Goal: Task Accomplishment & Management: Use online tool/utility

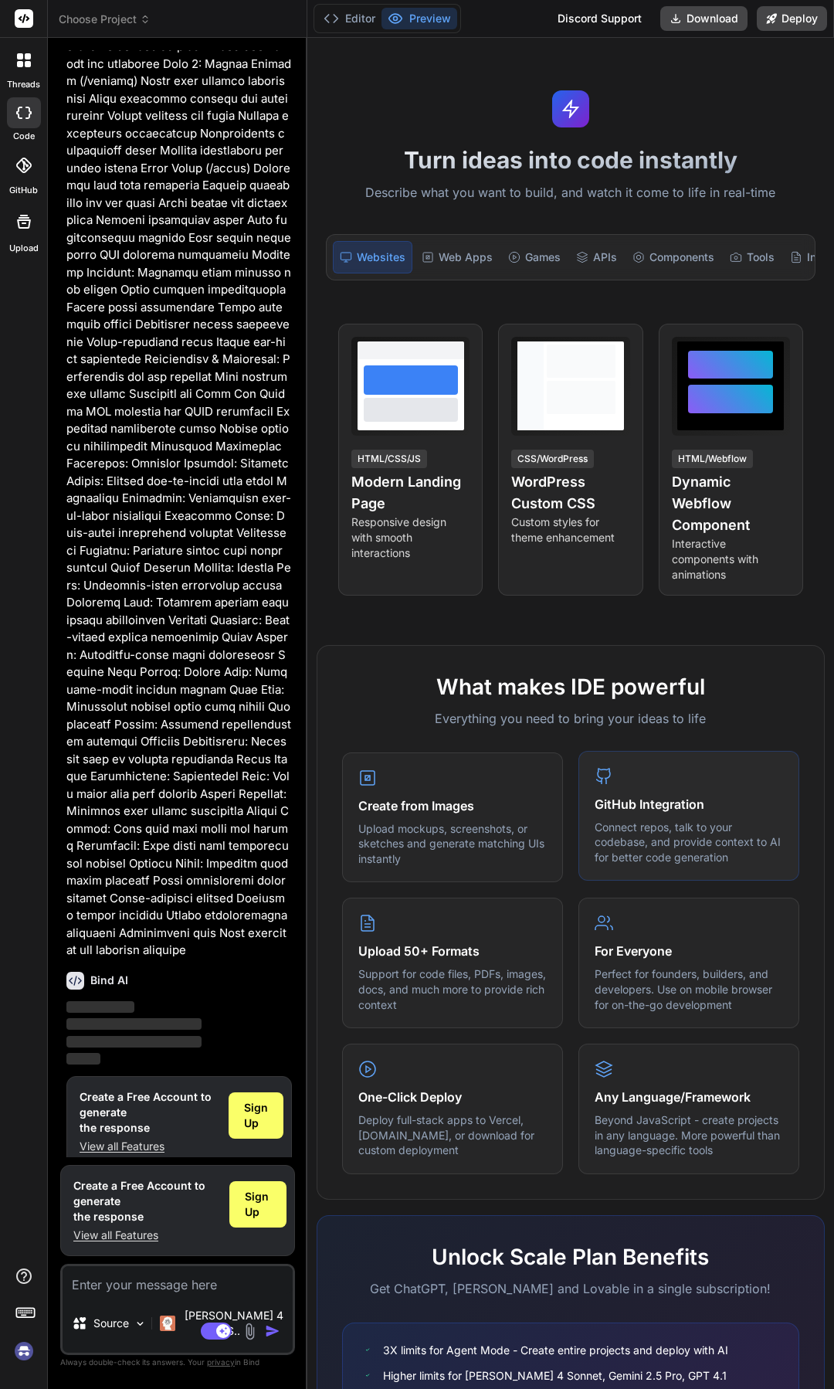
scroll to position [952, 0]
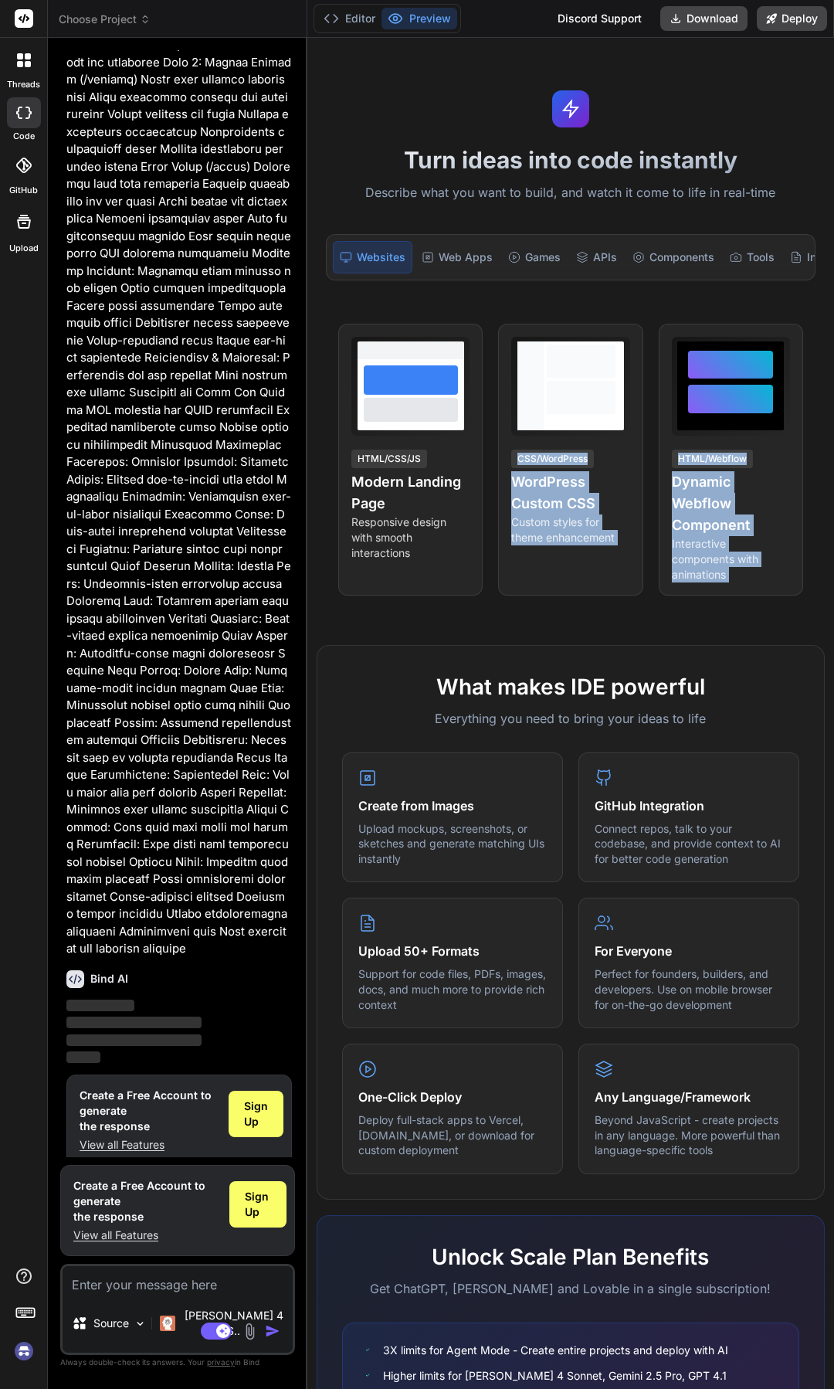
drag, startPoint x: 414, startPoint y: 555, endPoint x: 403, endPoint y: 676, distance: 121.8
click at [403, 676] on div "Turn ideas into code instantly Describe what you want to build, and watch it co…" at bounding box center [570, 713] width 527 height 1351
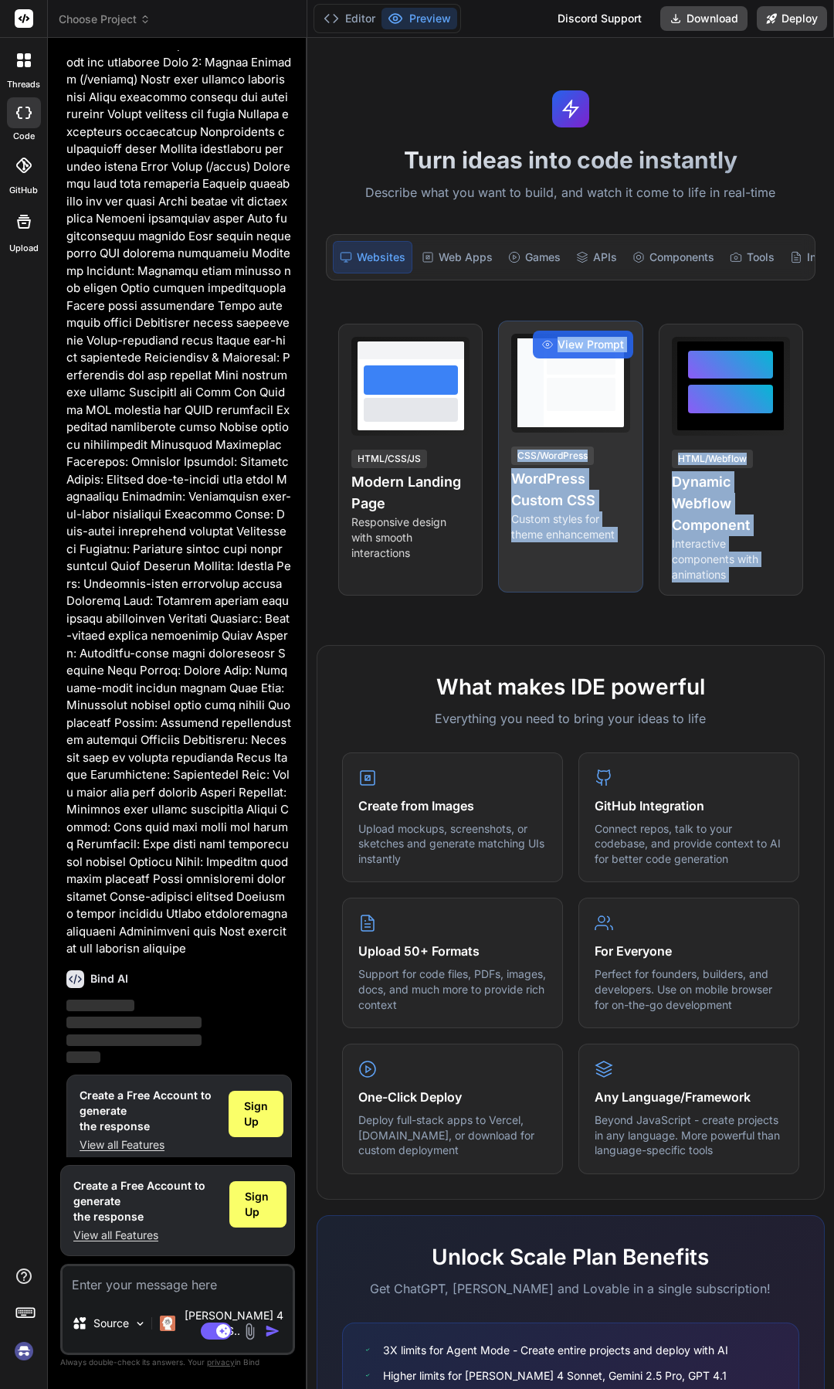
click at [552, 564] on div "View Prompt CSS/WordPress WordPress Custom CSS Custom styles for theme enhancem…" at bounding box center [570, 457] width 144 height 272
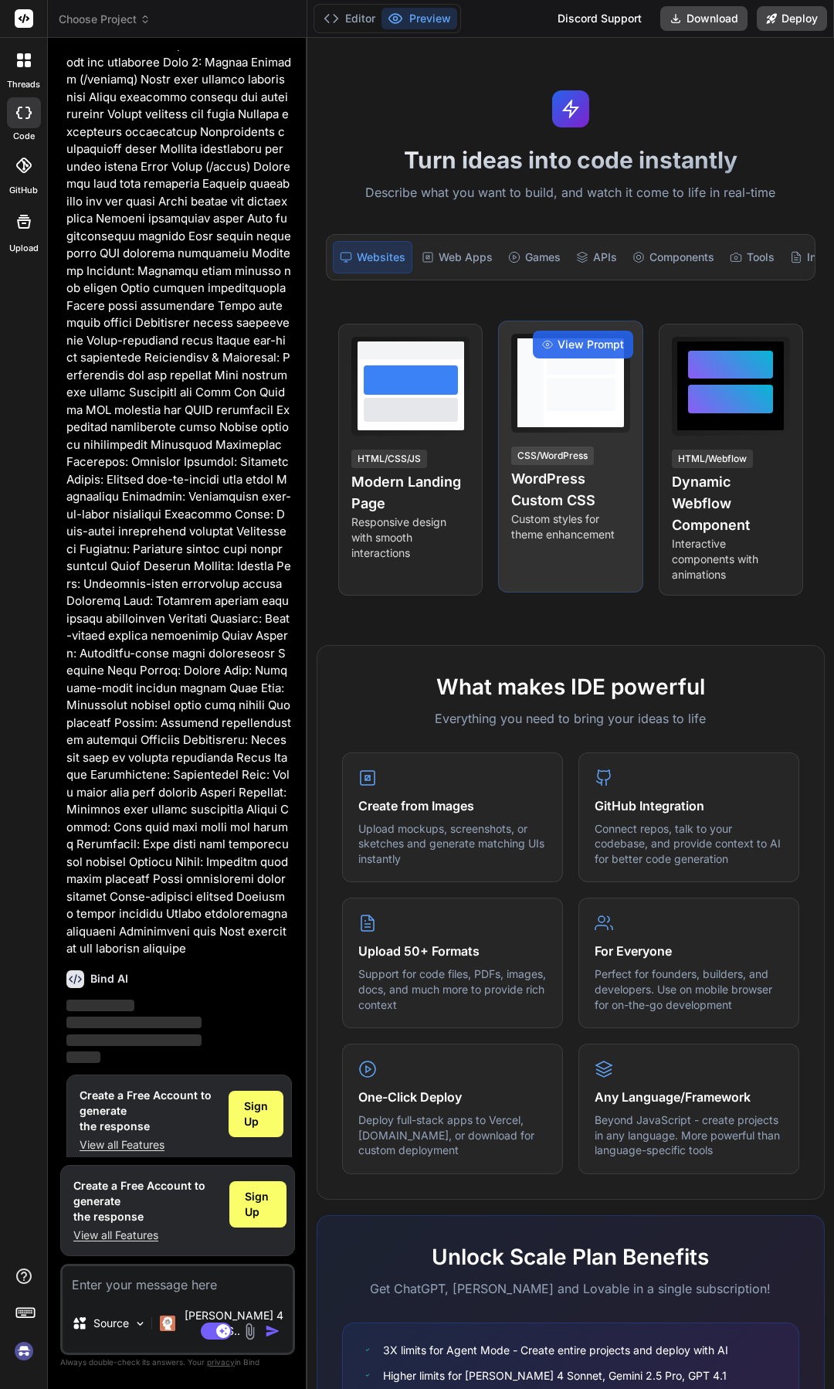
click at [557, 427] on div at bounding box center [581, 382] width 75 height 89
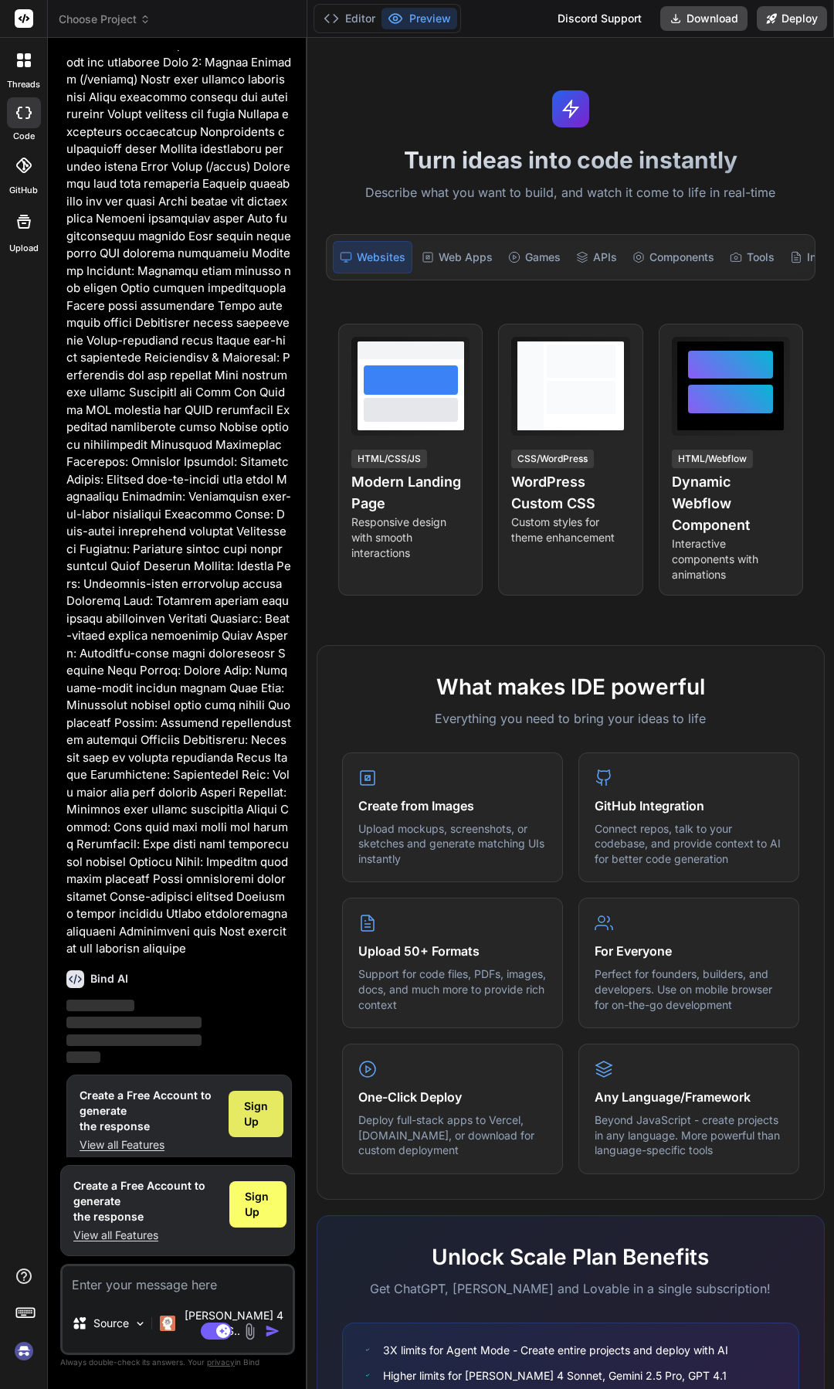
click at [254, 1121] on span "Sign Up" at bounding box center [256, 1114] width 24 height 31
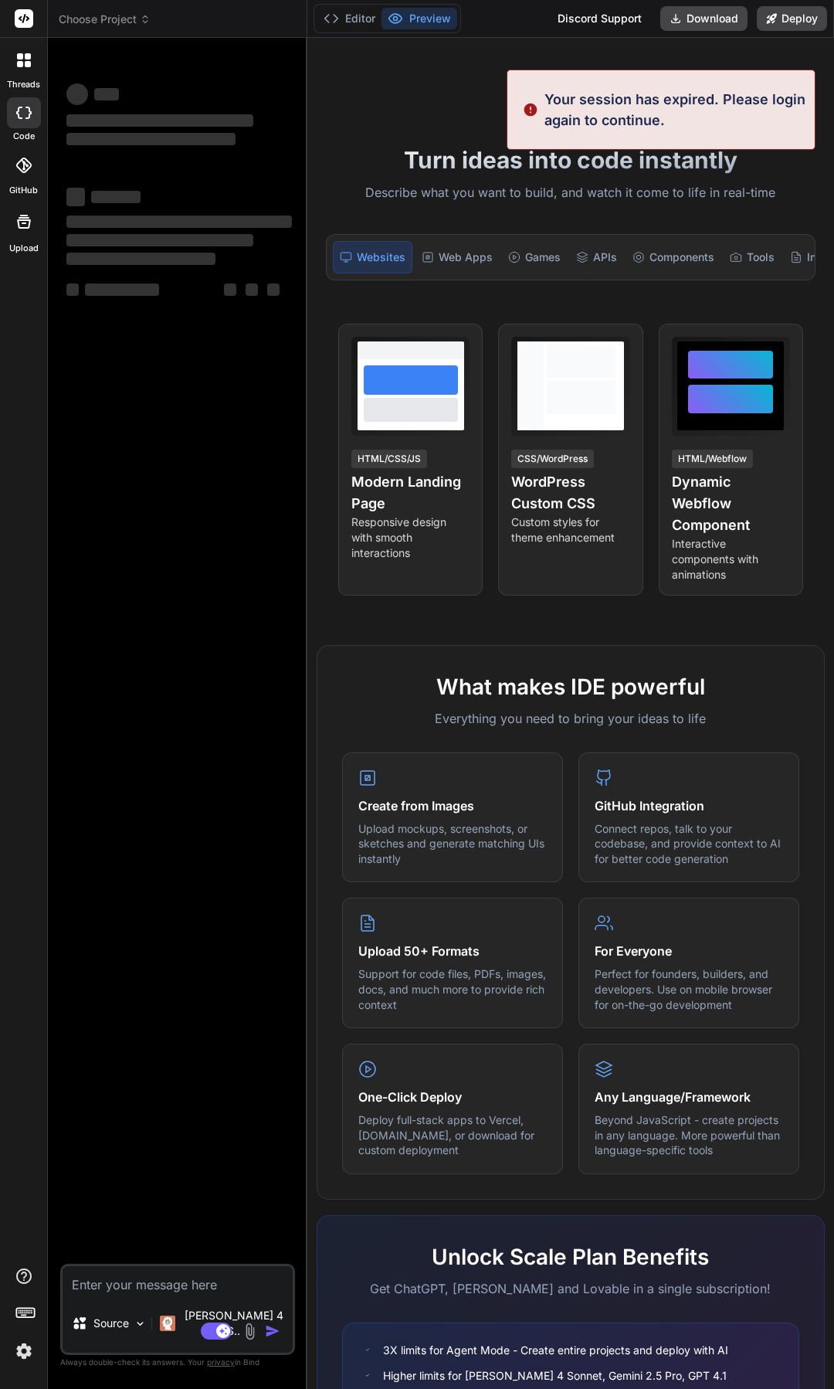
scroll to position [0, 0]
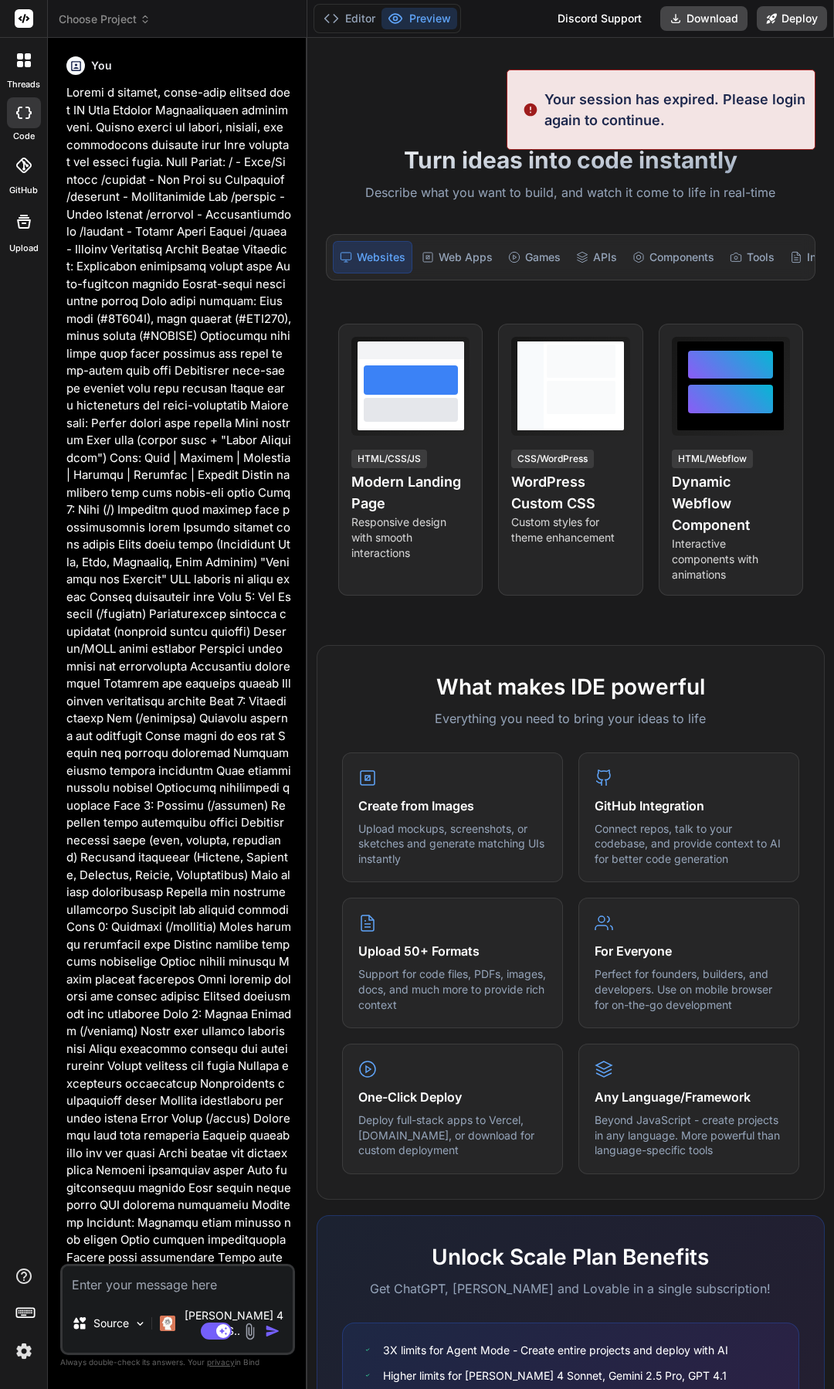
type textarea "x"
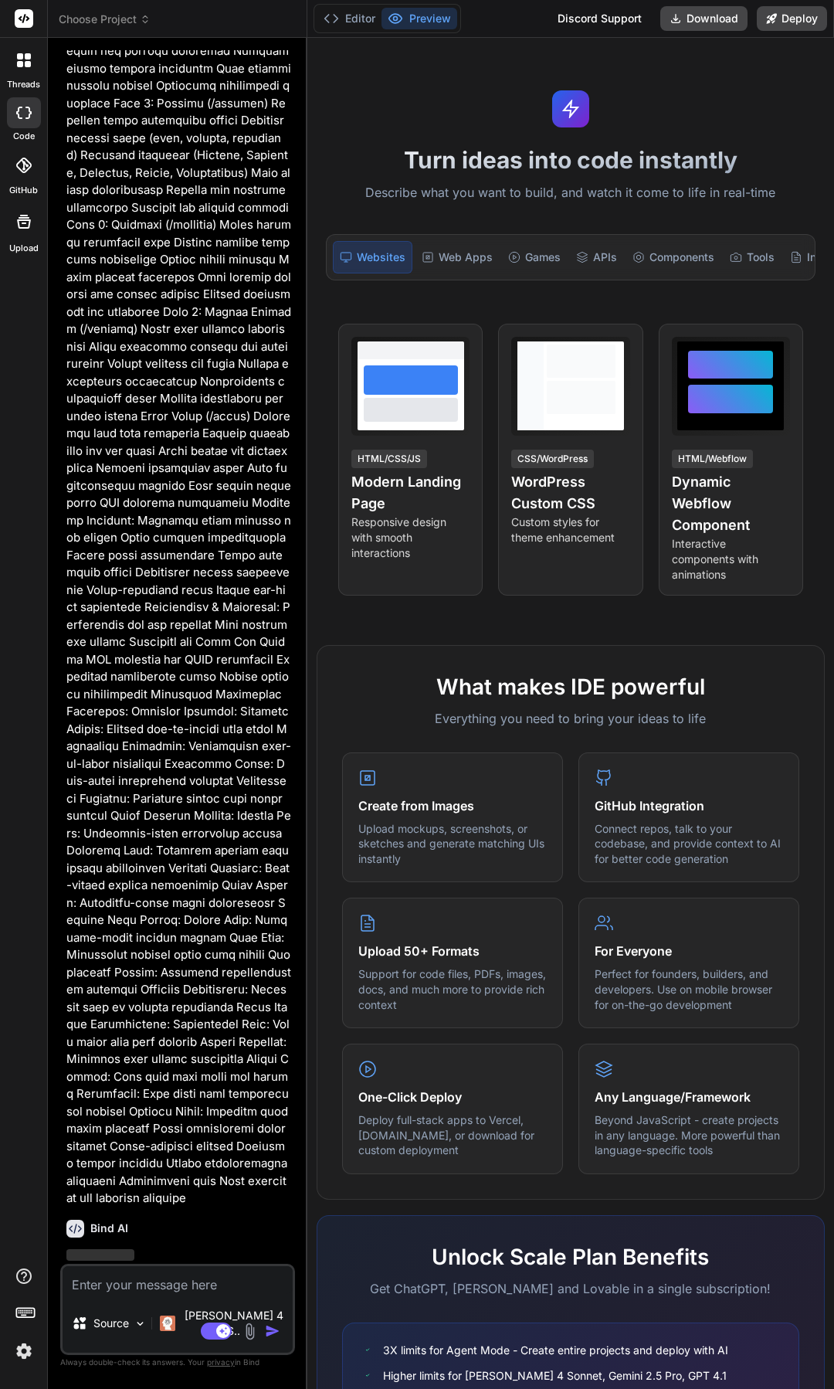
scroll to position [739, 0]
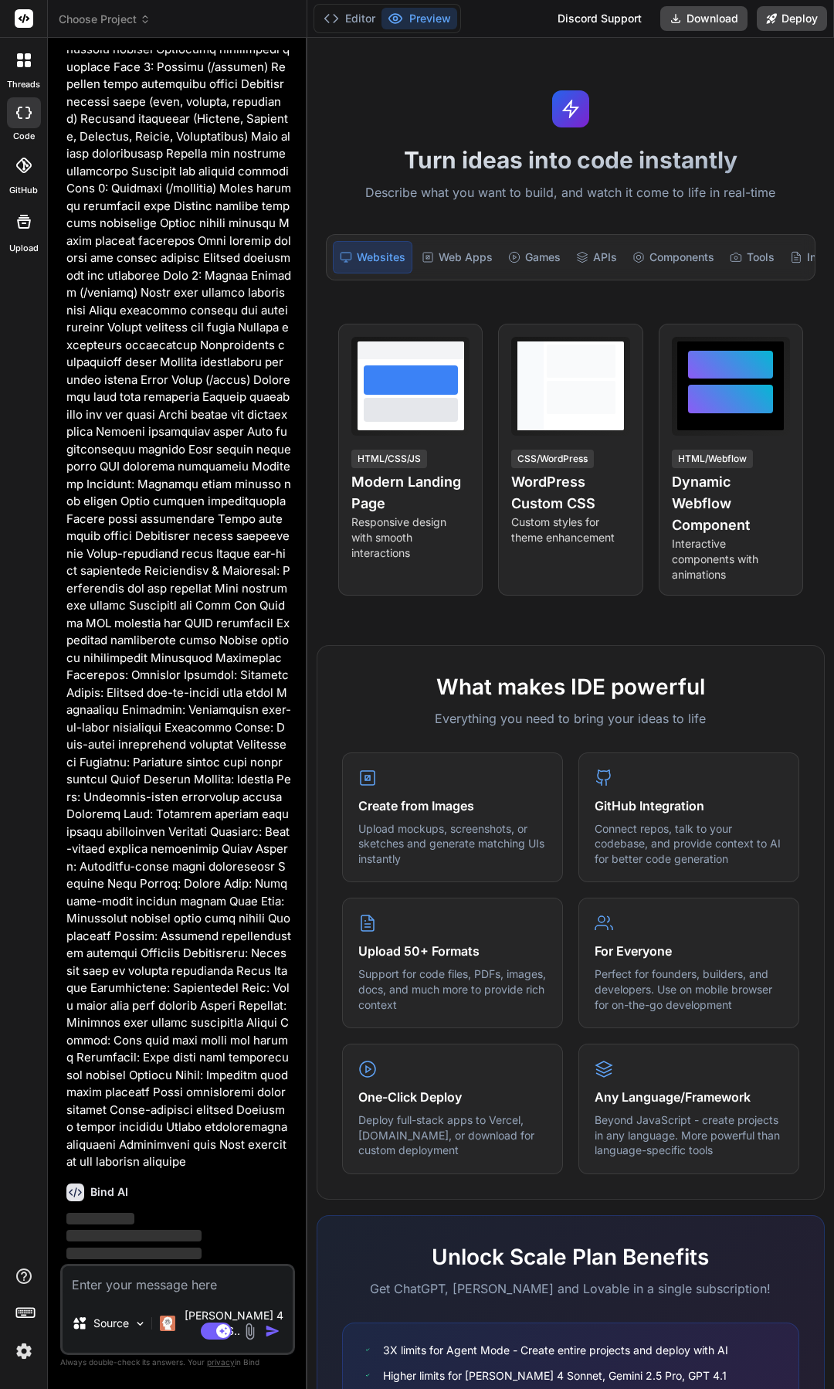
click at [211, 1294] on textarea at bounding box center [178, 1280] width 230 height 28
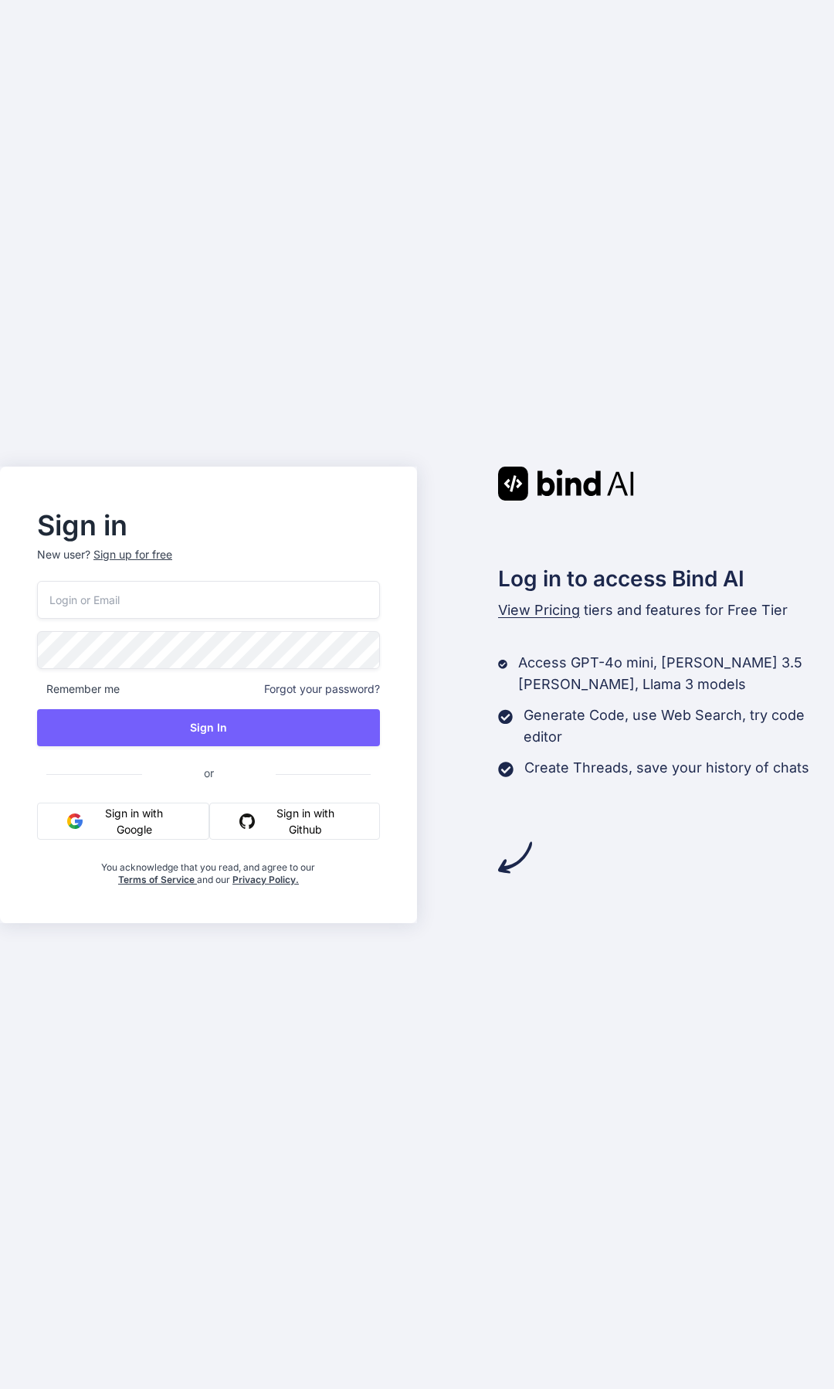
click at [124, 826] on button "Sign in with Google" at bounding box center [123, 821] width 172 height 37
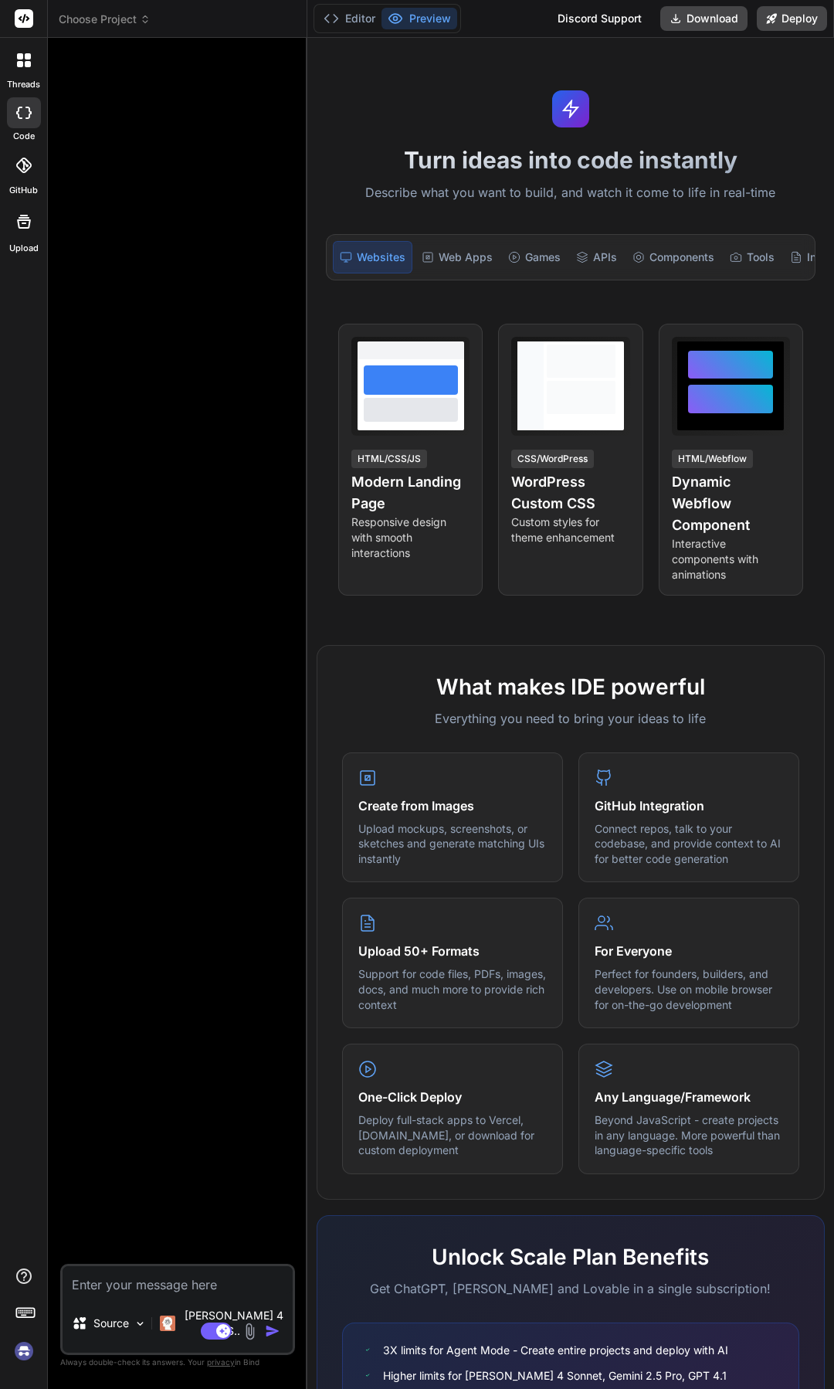
click at [118, 17] on span "Choose Project" at bounding box center [105, 19] width 92 height 15
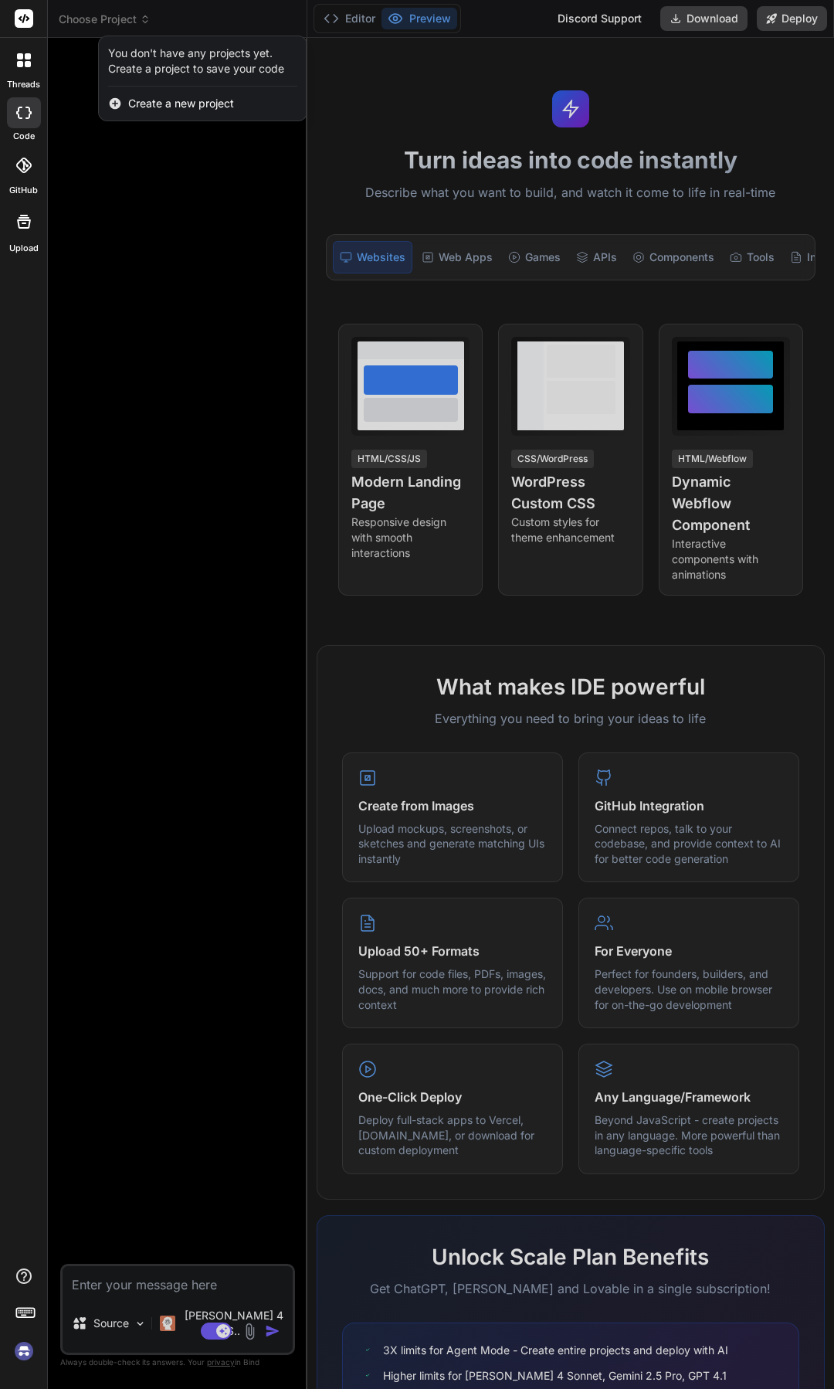
click at [174, 219] on div at bounding box center [417, 694] width 834 height 1389
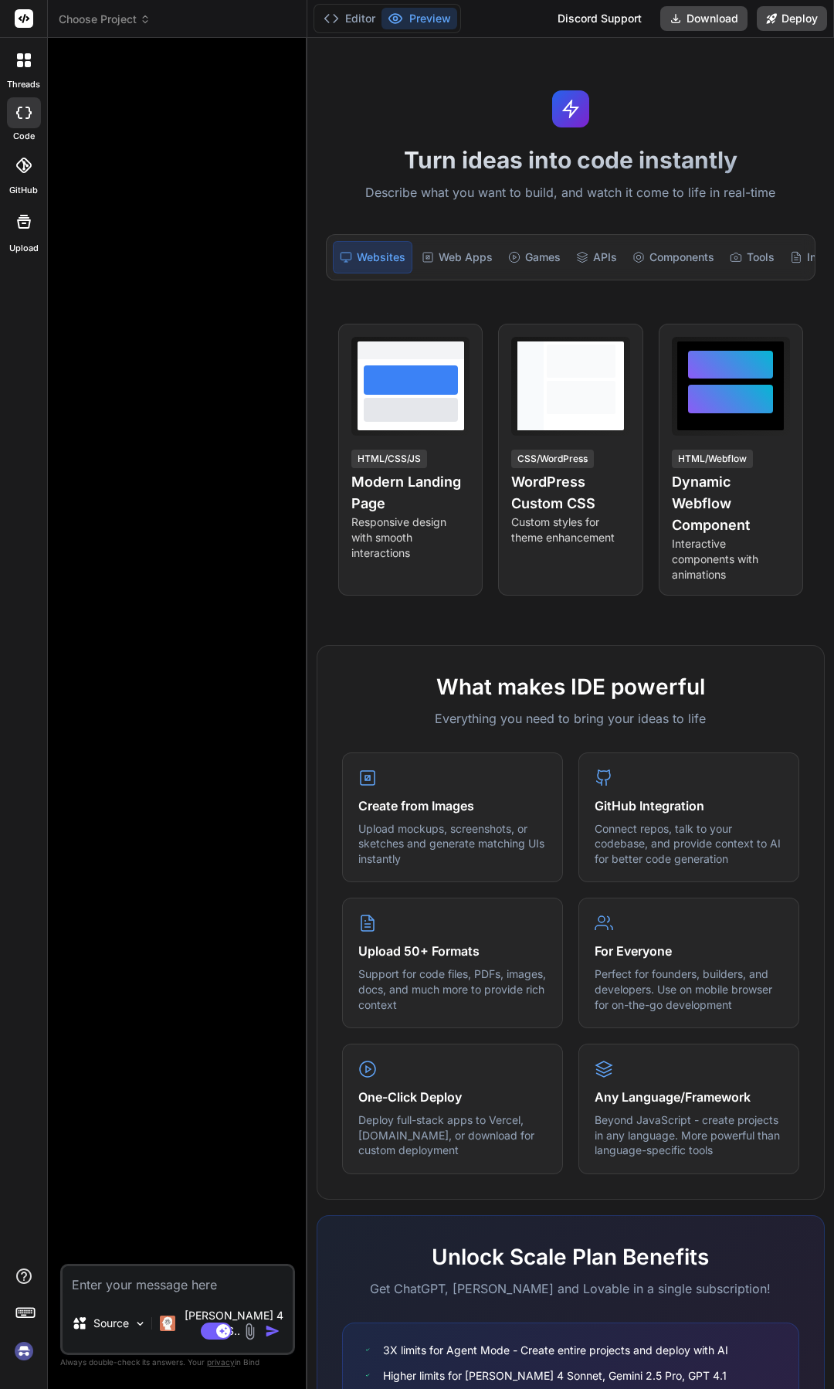
click at [151, 1294] on textarea at bounding box center [178, 1280] width 230 height 28
paste textarea "Create a premium, multi-page website for a [DEMOGRAPHIC_DATA] Navy Officer Comm…"
type textarea "x"
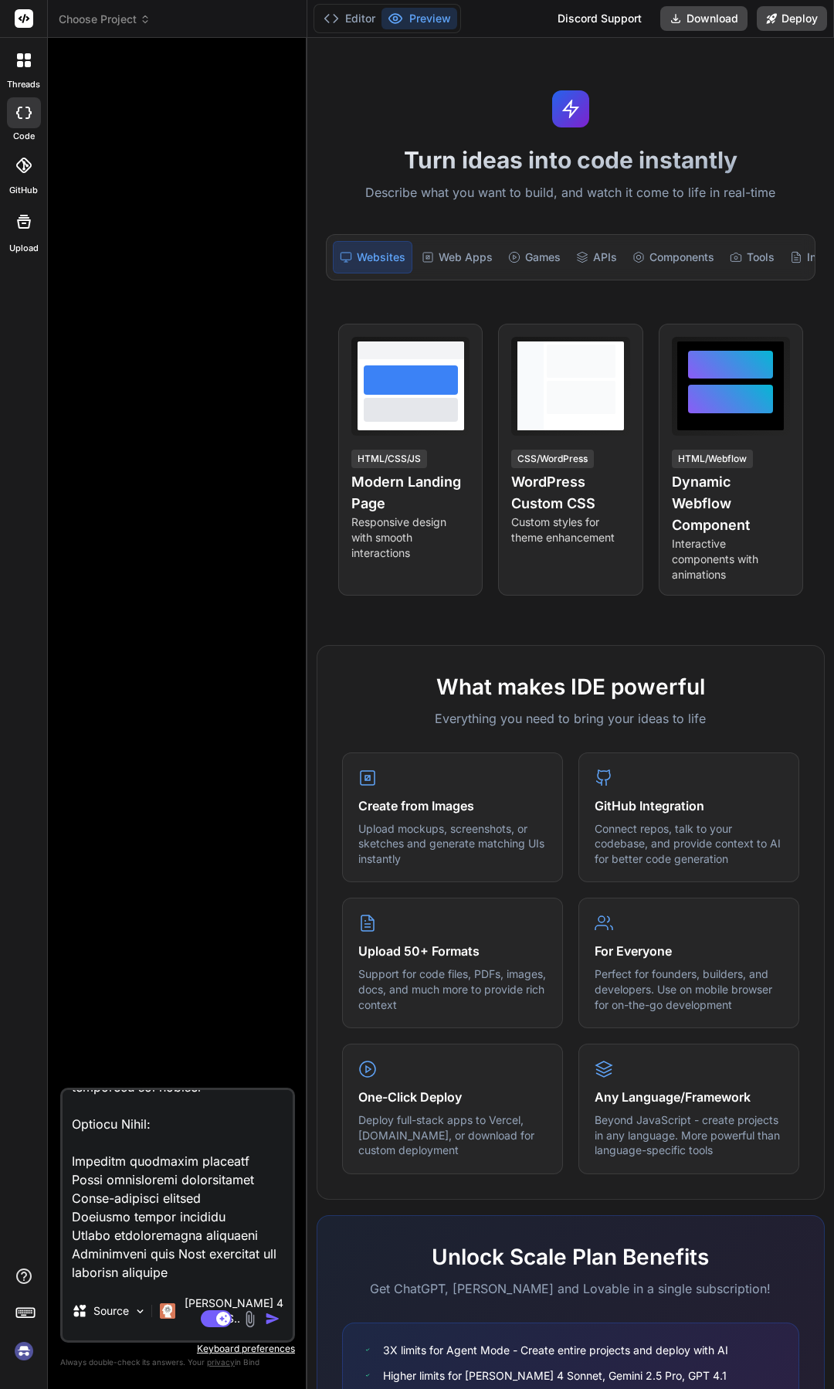
type textarea "Create a premium, multi-page website for a [DEMOGRAPHIC_DATA] Navy Officer Comm…"
click at [270, 1322] on img "button" at bounding box center [272, 1318] width 15 height 15
type textarea "x"
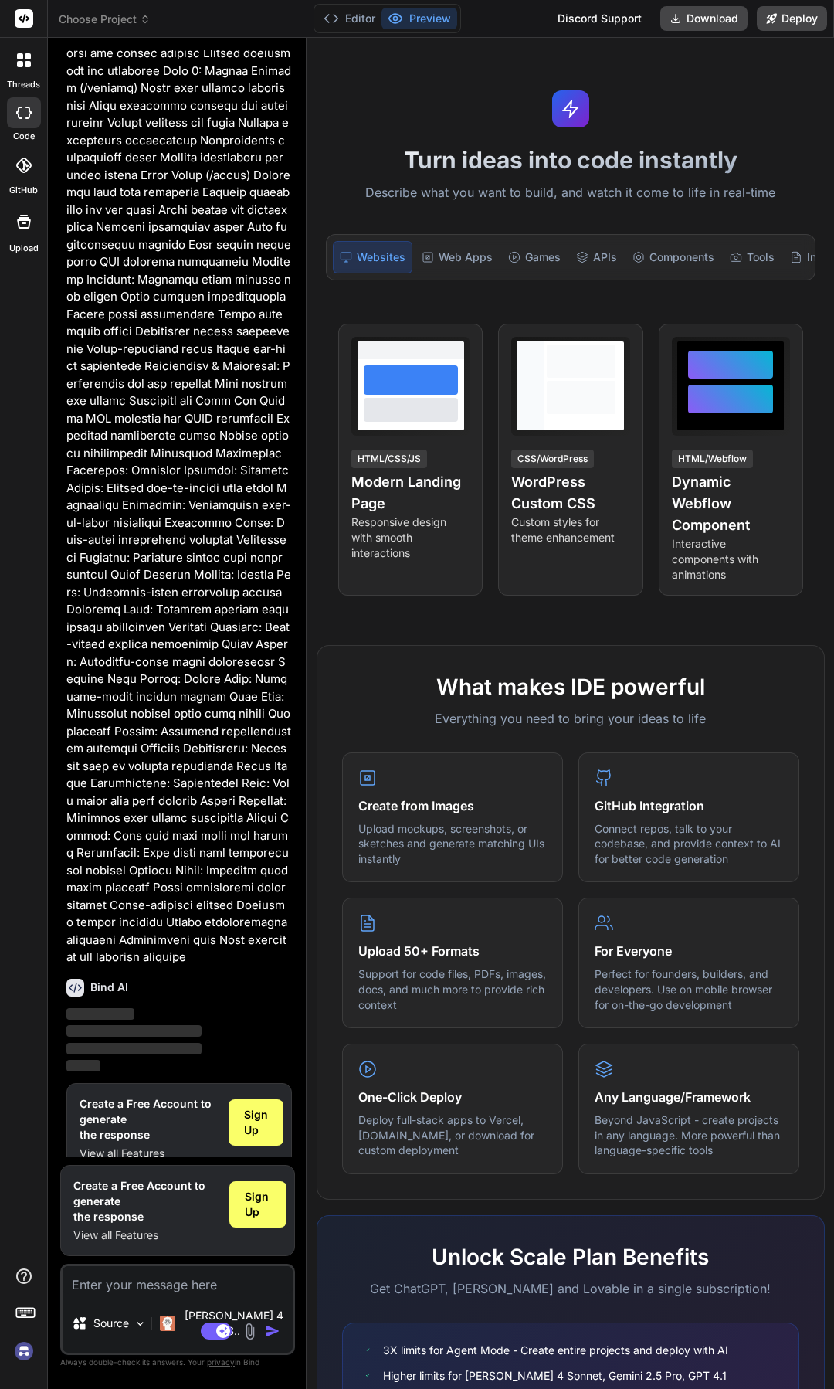
scroll to position [952, 0]
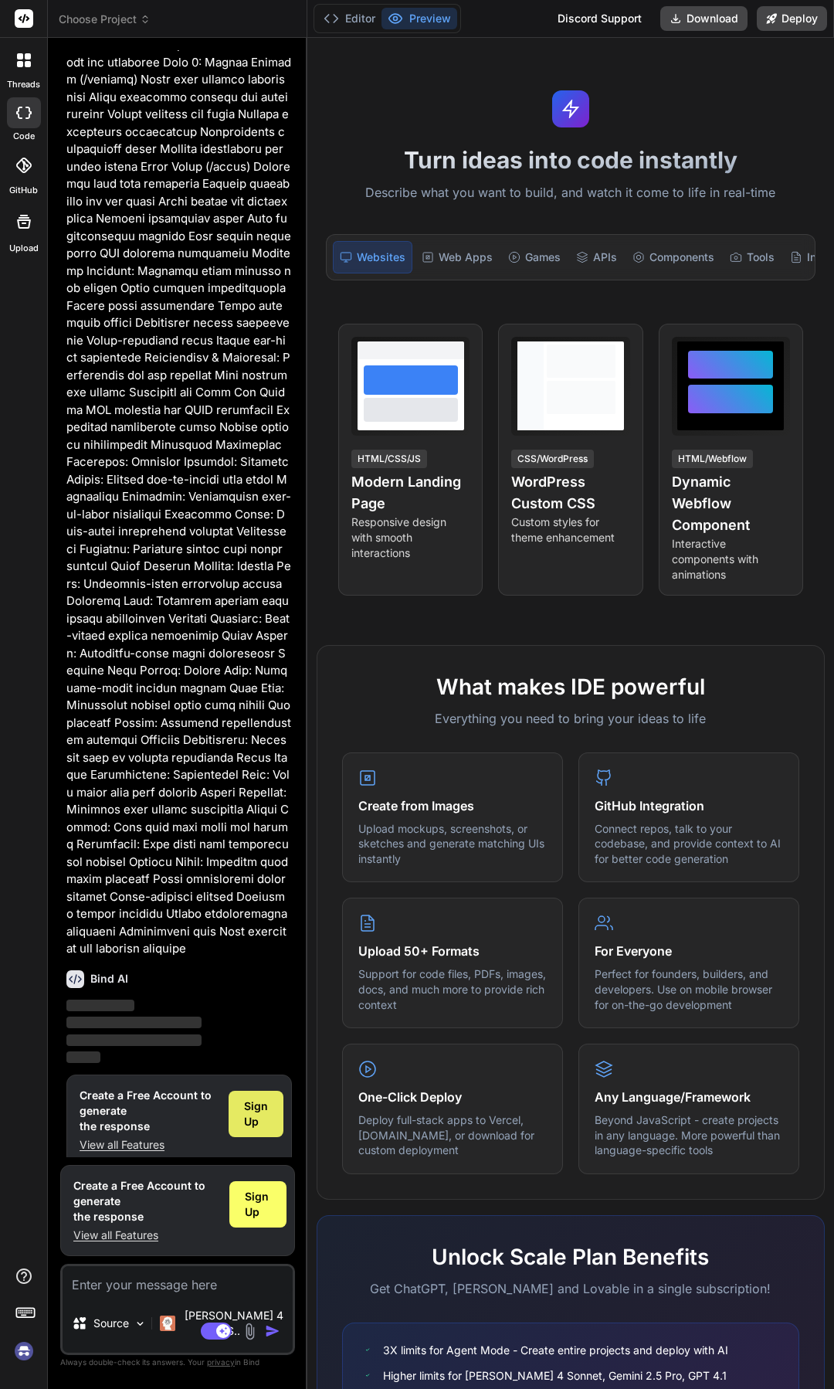
click at [256, 1108] on span "Sign Up" at bounding box center [256, 1114] width 24 height 31
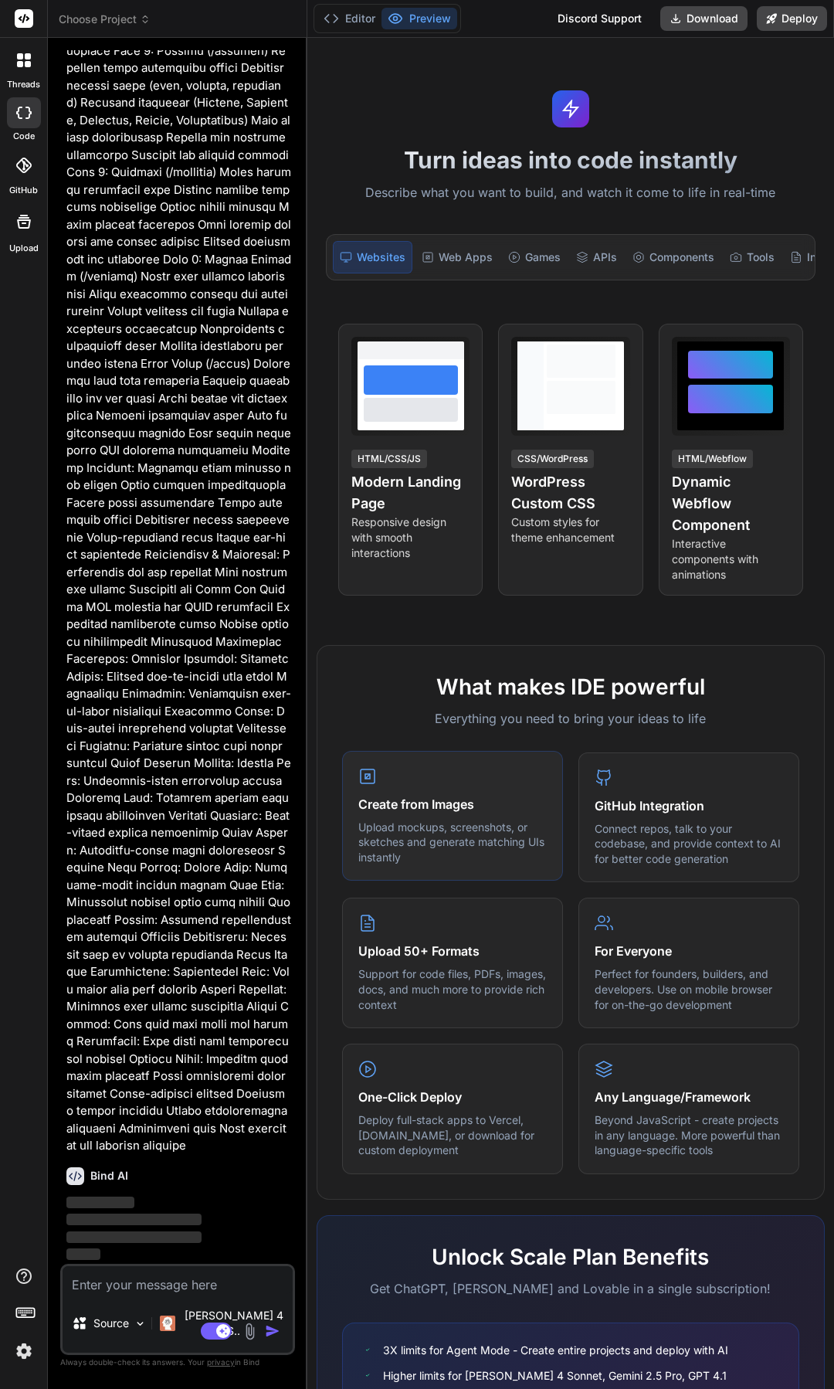
scroll to position [0, 0]
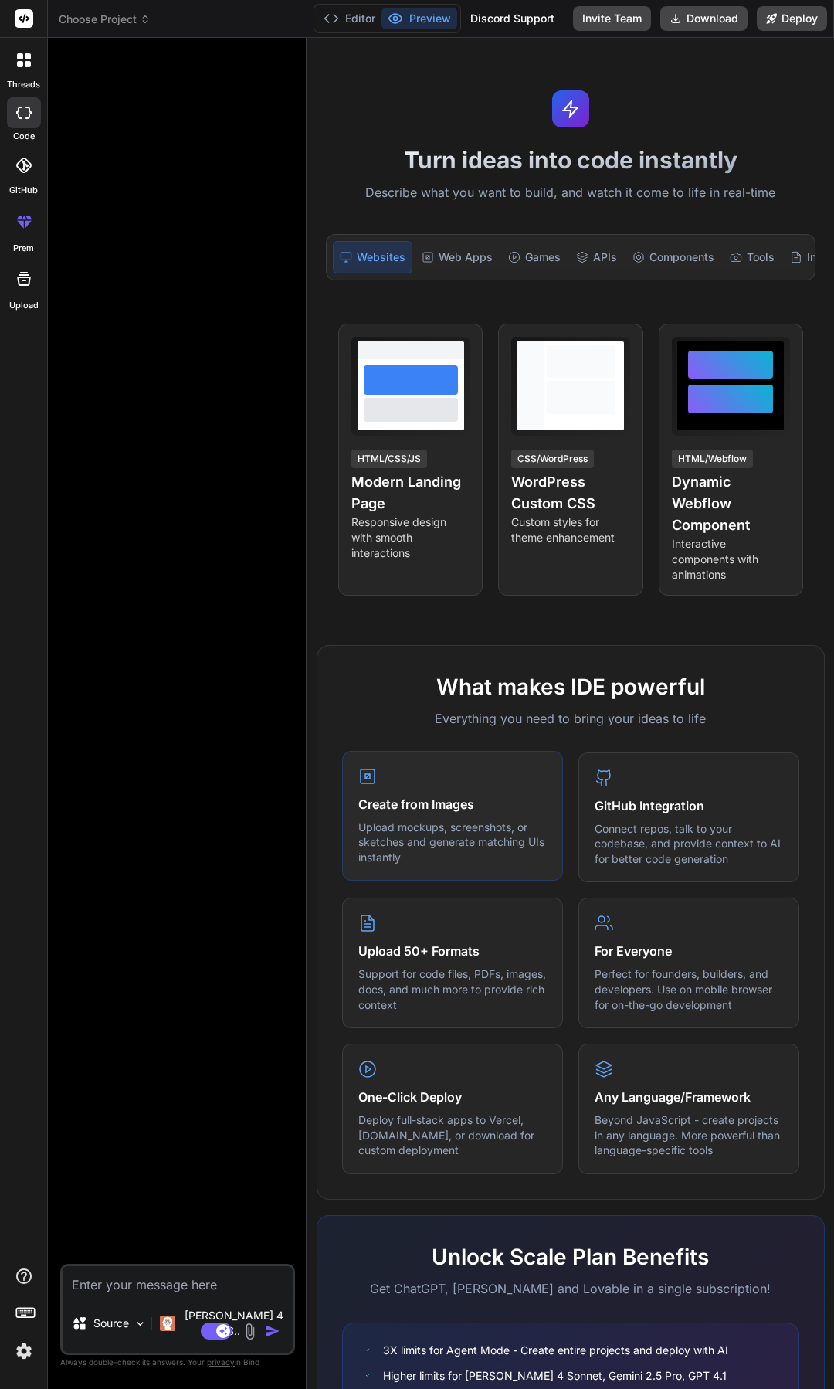
type textarea "x"
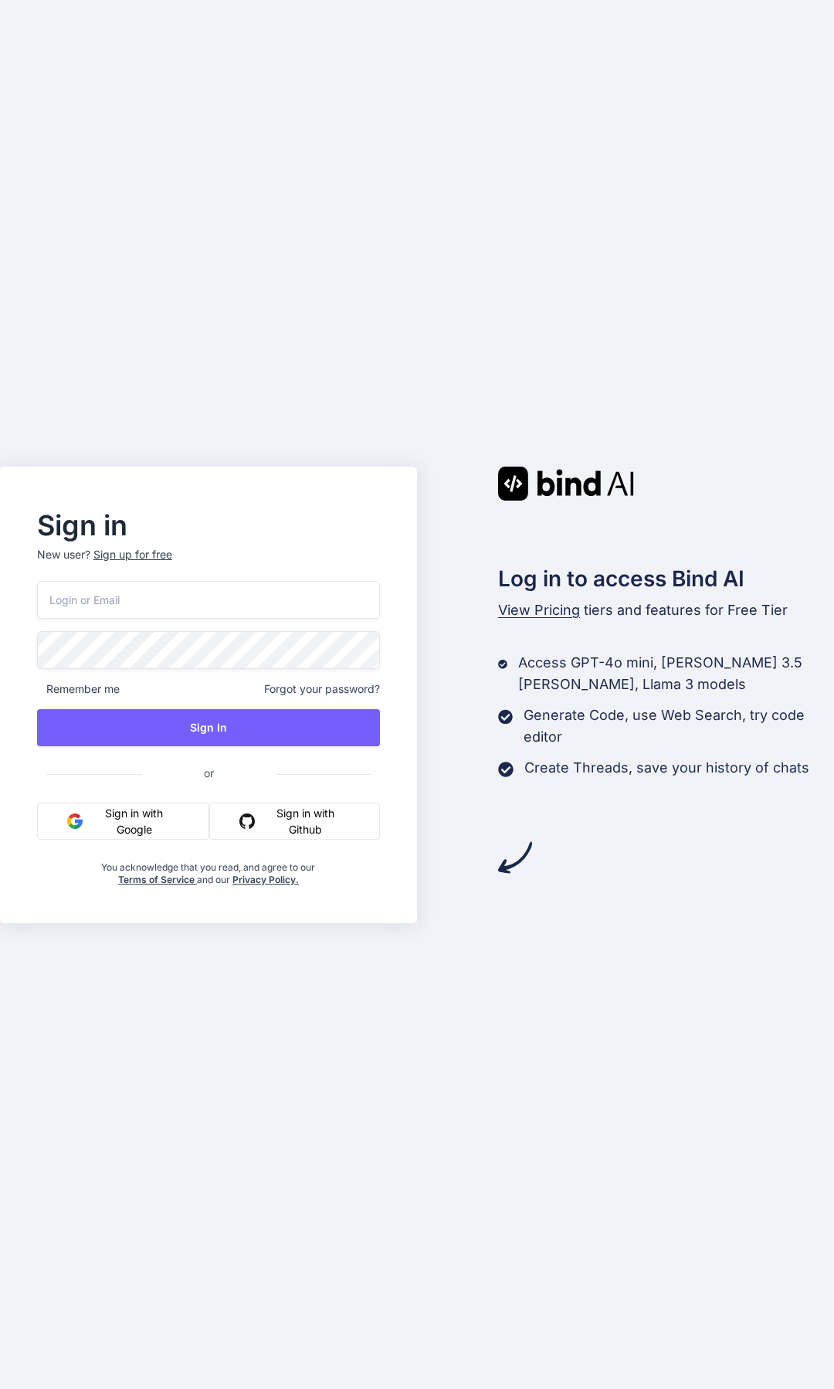
click at [173, 829] on button "Sign in with Google" at bounding box center [123, 821] width 172 height 37
